Goal: Task Accomplishment & Management: Use online tool/utility

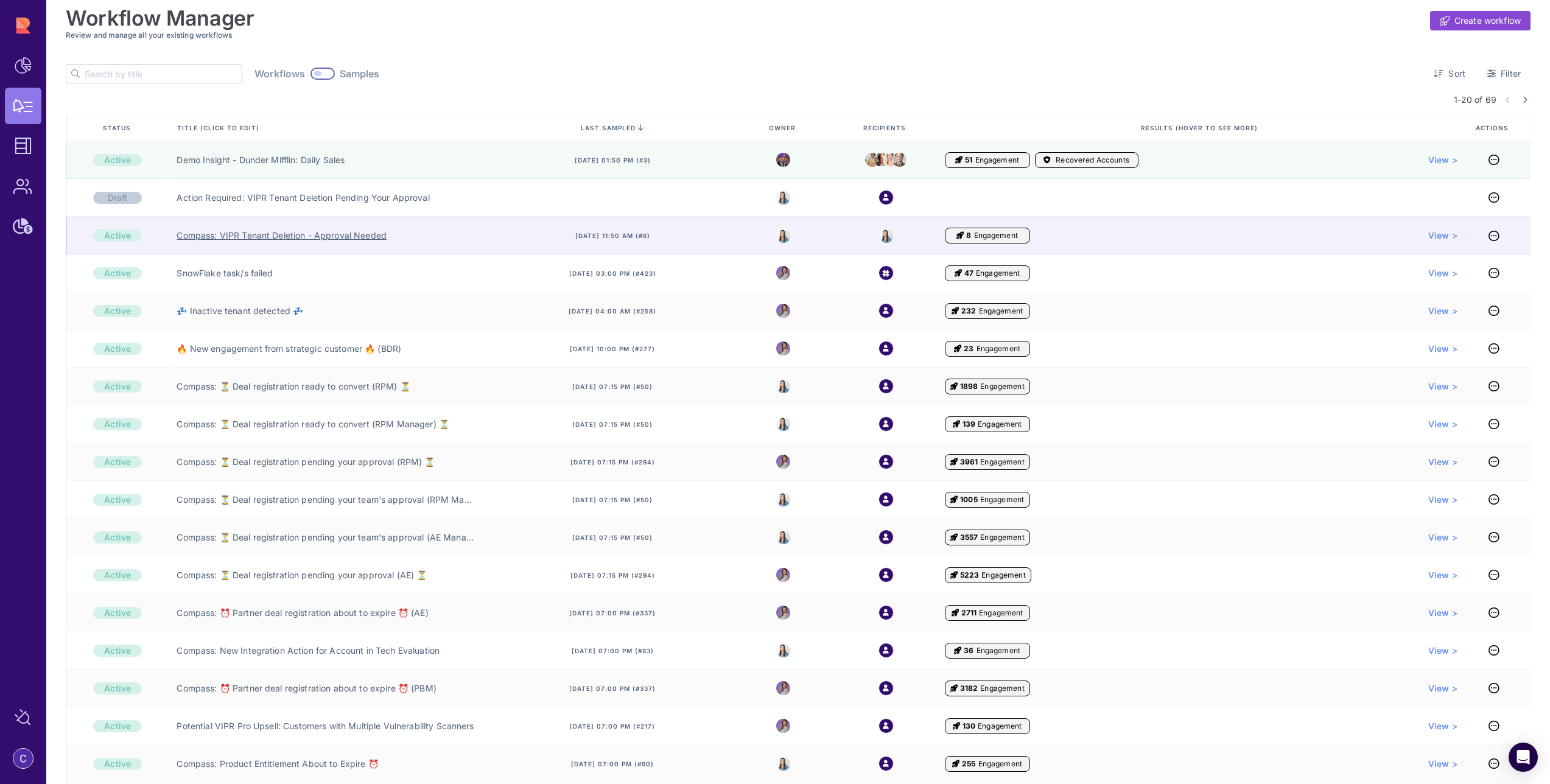
click at [333, 234] on link "Compass: VIPR Tenant Deletion - Approval Needed" at bounding box center [281, 236] width 210 height 12
click at [1491, 236] on icon at bounding box center [1494, 236] width 11 height 1
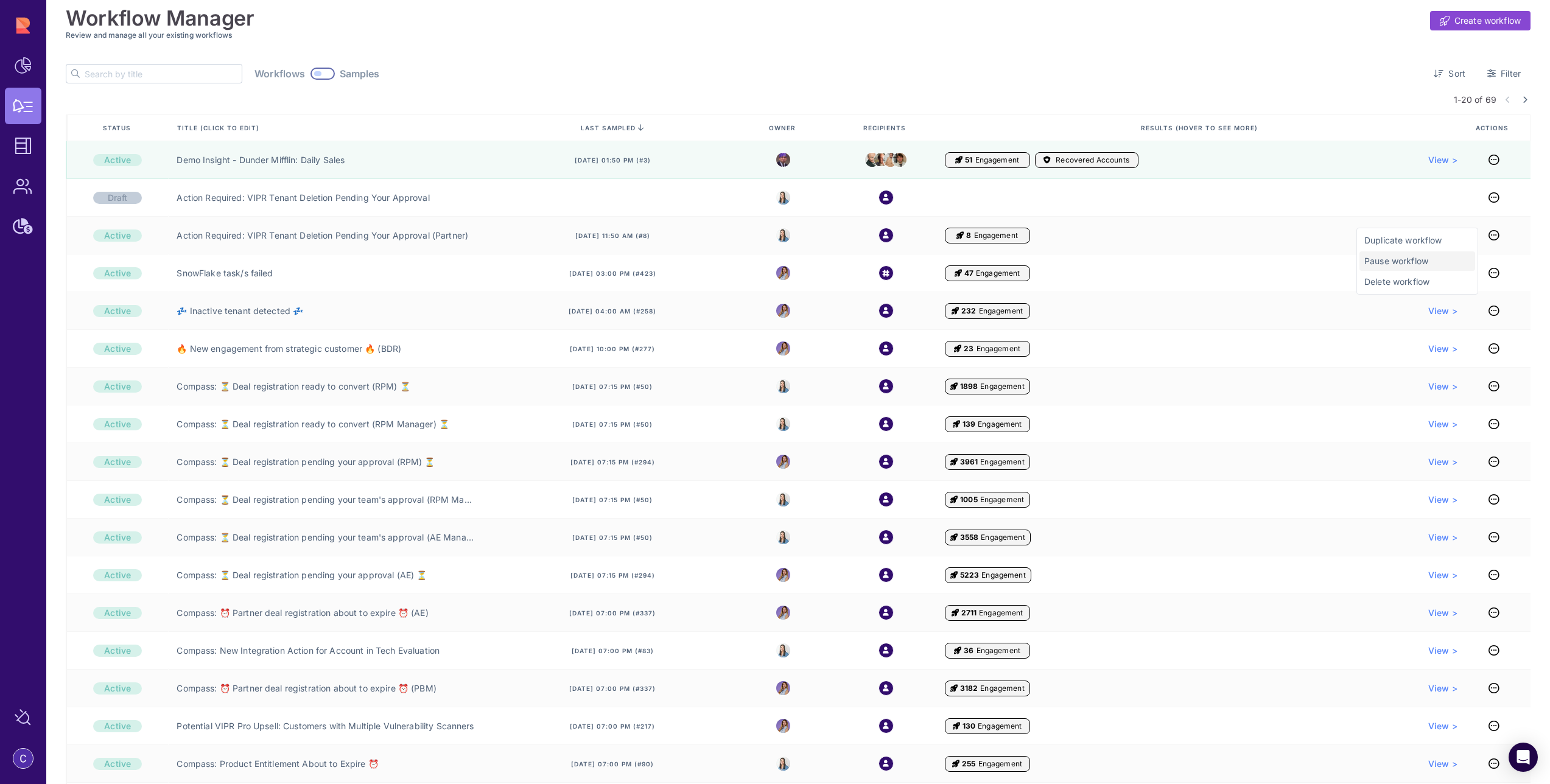
click at [1421, 266] on span "Pause workflow" at bounding box center [1418, 261] width 106 height 12
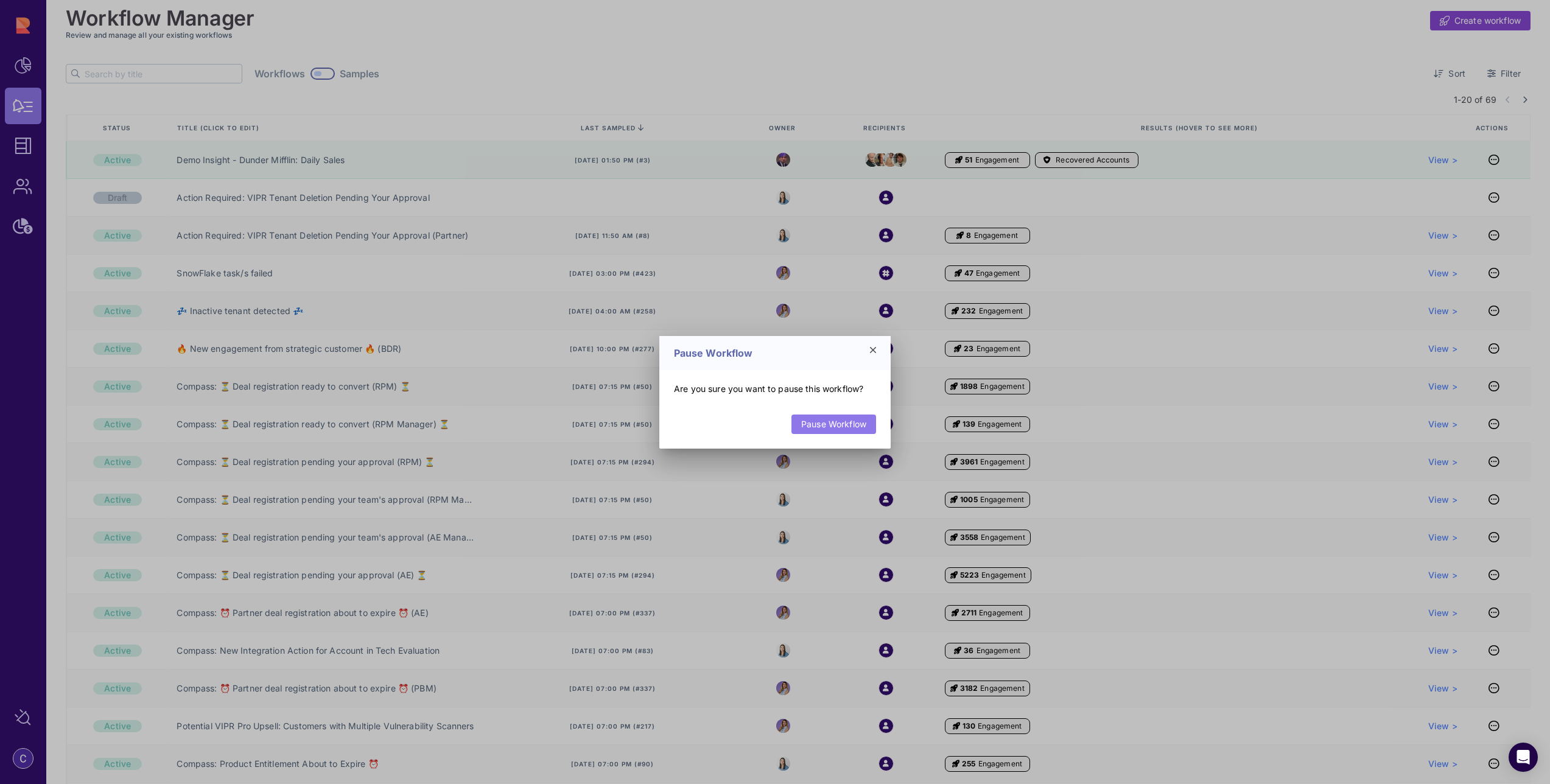
click at [849, 425] on link "Pause Workflow" at bounding box center [834, 423] width 85 height 19
